Goal: Register for event/course

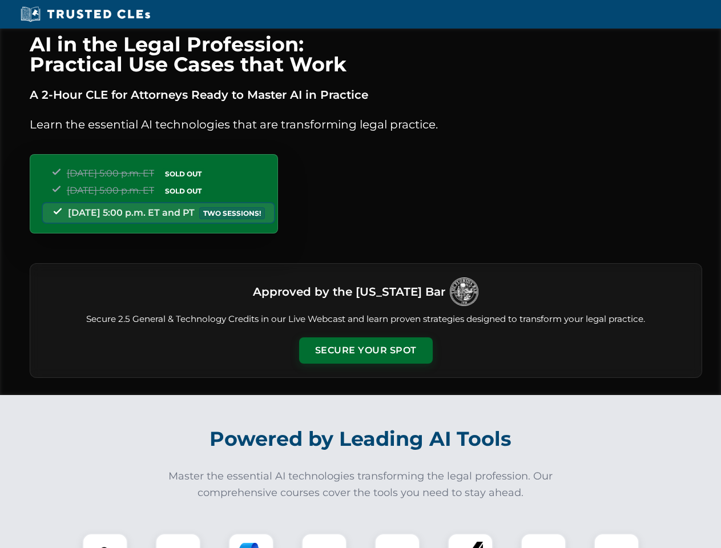
click at [366, 351] on button "Secure Your Spot" at bounding box center [366, 351] width 134 height 26
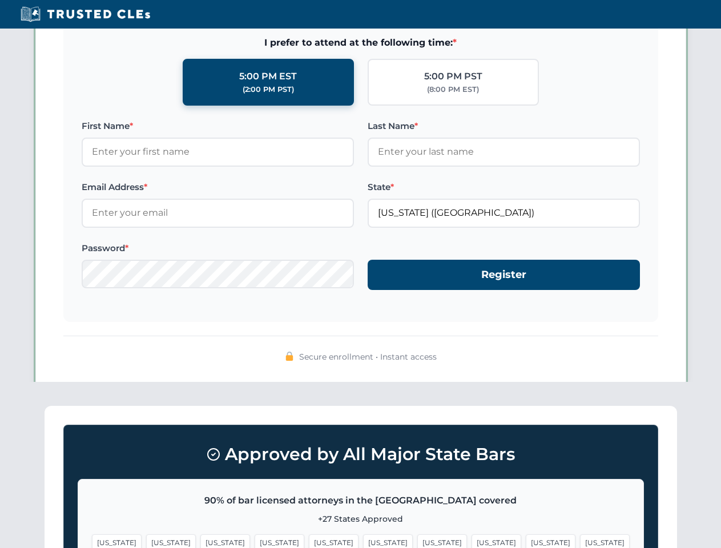
click at [418, 541] on span "[US_STATE]" at bounding box center [443, 543] width 50 height 17
click at [526, 541] on span "[US_STATE]" at bounding box center [551, 543] width 50 height 17
